Goal: Find specific page/section: Find specific page/section

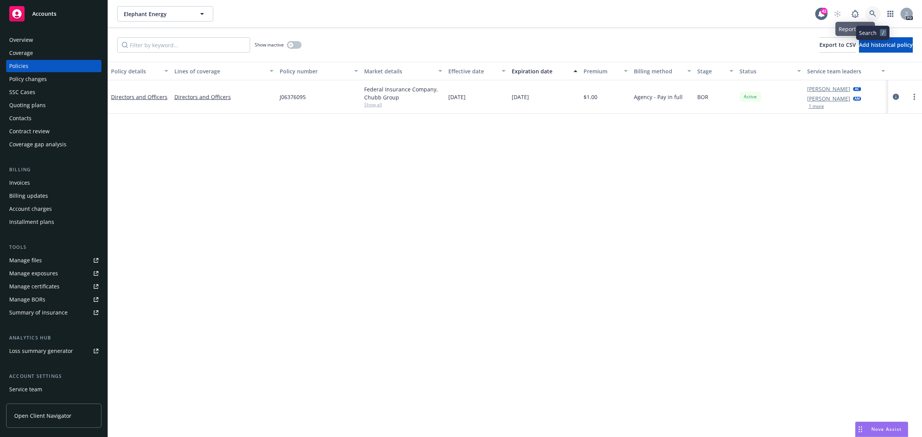
click at [869, 8] on link at bounding box center [872, 13] width 15 height 15
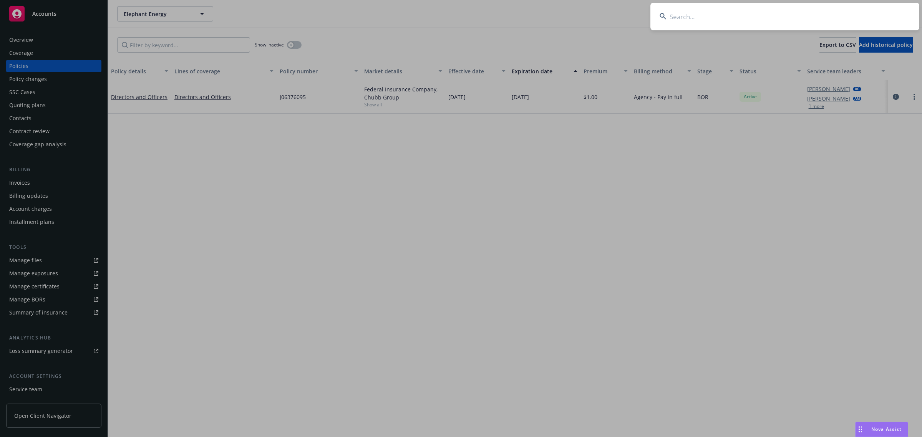
click at [742, 19] on input at bounding box center [784, 17] width 269 height 28
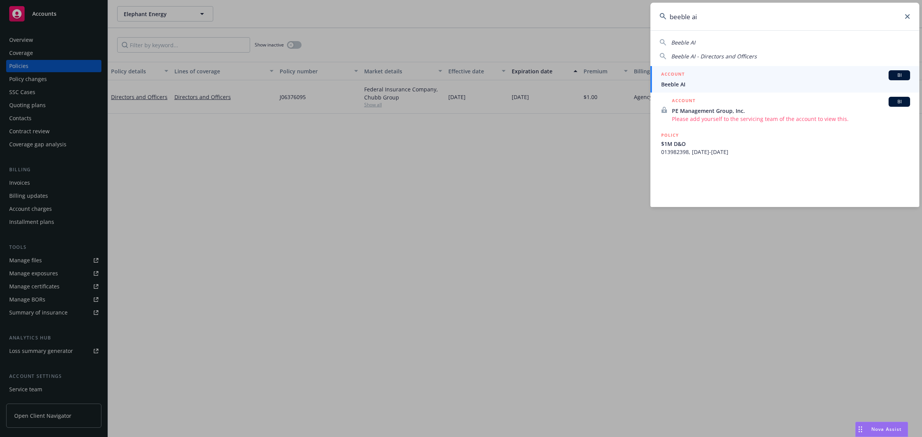
type input "beeble ai"
click at [684, 84] on span "Beeble AI" at bounding box center [785, 84] width 249 height 8
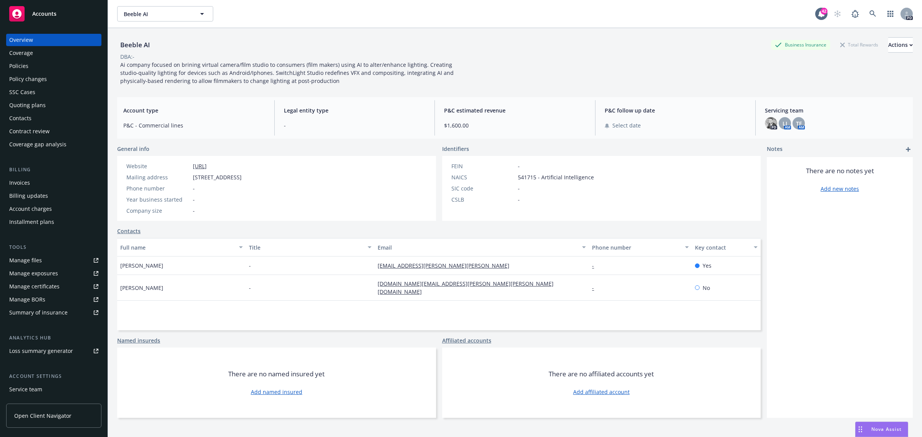
click at [26, 62] on div "Policies" at bounding box center [18, 66] width 19 height 12
